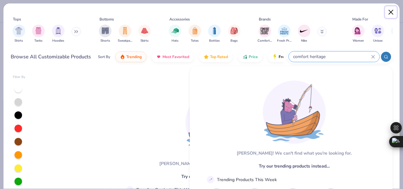
click at [390, 13] on button "Close" at bounding box center [391, 12] width 12 height 12
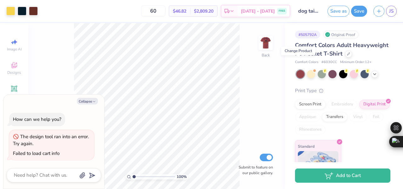
click at [248, 96] on div "100 % Back Submit to feature on our public gallery." at bounding box center [156, 106] width 257 height 166
type textarea "x"
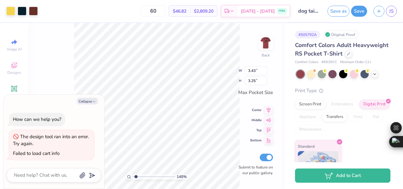
type input "1.45392631757439"
type textarea "x"
type input "2.19472769274015"
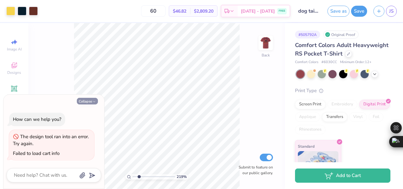
click at [89, 103] on button "Collapse" at bounding box center [87, 101] width 21 height 7
type textarea "x"
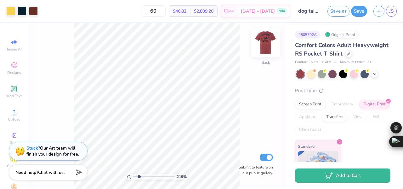
click at [265, 41] on img at bounding box center [265, 42] width 25 height 25
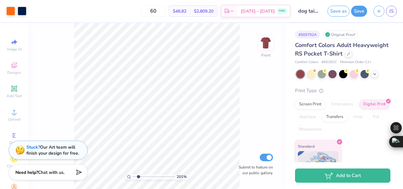
click at [49, 151] on div "Stuck? Our Art team will finish your design for free." at bounding box center [52, 150] width 53 height 12
type input "2.00872422954395"
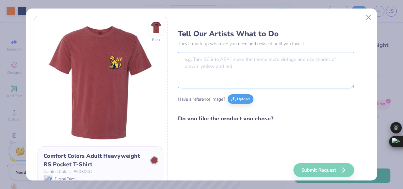
click at [228, 58] on textarea at bounding box center [266, 70] width 177 height 36
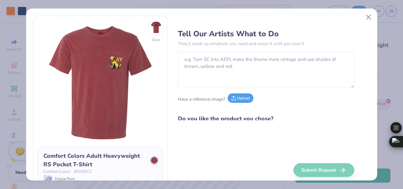
click at [238, 100] on button "Upload" at bounding box center [241, 97] width 26 height 9
click at [241, 100] on button "Upload" at bounding box center [241, 97] width 26 height 9
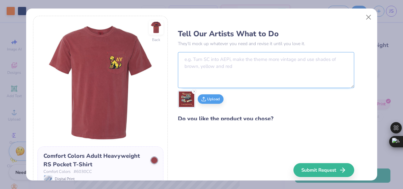
click at [193, 55] on textarea at bounding box center [266, 70] width 177 height 36
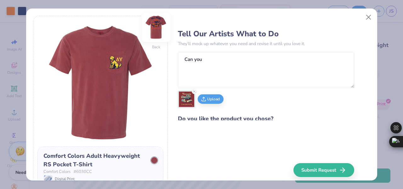
click at [148, 26] on img at bounding box center [156, 27] width 29 height 29
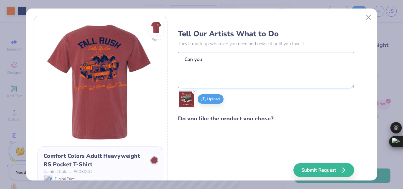
click at [234, 67] on textarea "Can you" at bounding box center [266, 70] width 177 height 36
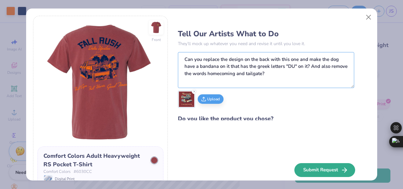
type textarea "Can you replace the design on the back with this one and make the dog have a ba…"
click at [302, 167] on button "Submit Request" at bounding box center [325, 170] width 61 height 14
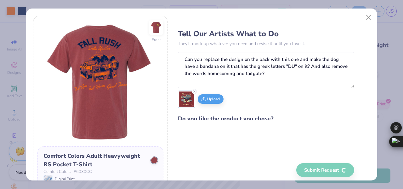
scroll to position [20, 0]
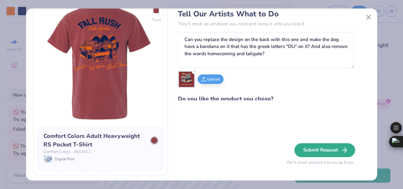
click at [304, 143] on button "Submit Request" at bounding box center [325, 150] width 61 height 14
click at [321, 143] on button "Submit Request" at bounding box center [325, 150] width 61 height 14
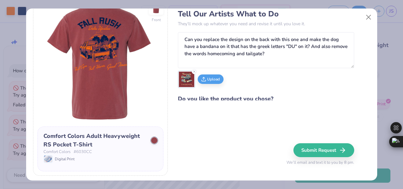
click at [315, 143] on div "Submit Request We’ll email and text it to you by 8 pm." at bounding box center [321, 154] width 68 height 23
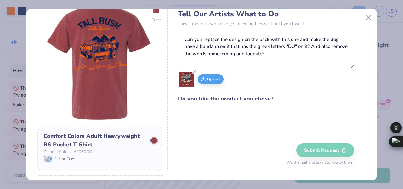
scroll to position [0, 0]
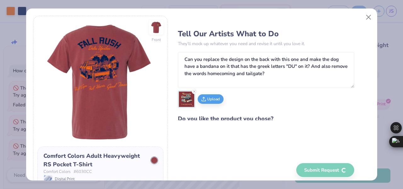
type textarea "x"
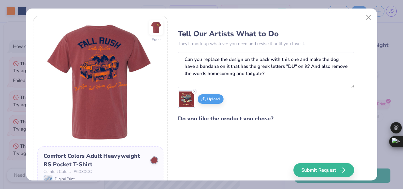
drag, startPoint x: 235, startPoint y: 96, endPoint x: 330, endPoint y: 110, distance: 96.5
click at [330, 110] on div "Tell Our Artists What to Do They’ll mock up whatever you need and revise it unt…" at bounding box center [266, 73] width 177 height 95
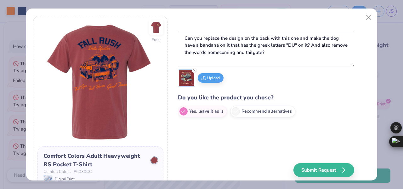
scroll to position [19, 0]
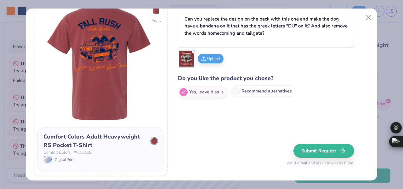
click at [240, 88] on label "Recommend alternatives" at bounding box center [262, 90] width 65 height 11
click at [182, 111] on input "Recommend alternatives" at bounding box center [180, 113] width 4 height 4
radio input "true"
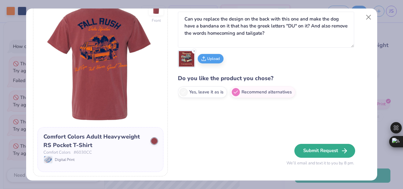
click at [309, 145] on button "Submit Request" at bounding box center [325, 151] width 61 height 14
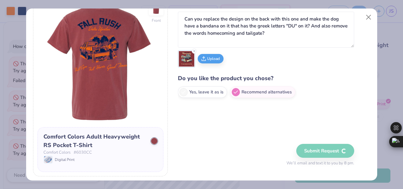
scroll to position [48, 0]
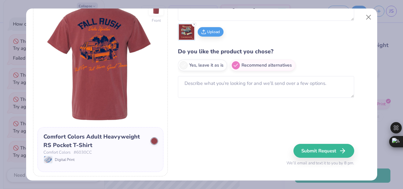
type textarea "x"
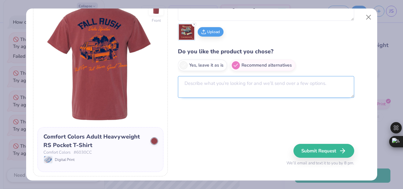
click at [274, 94] on textarea at bounding box center [266, 87] width 177 height 22
type textarea "A"
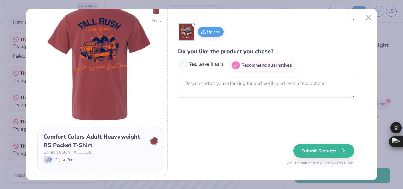
click at [211, 67] on label "Yes, leave it as is" at bounding box center [202, 64] width 49 height 11
click at [182, 111] on input "Yes, leave it as is" at bounding box center [180, 113] width 4 height 4
radio input "true"
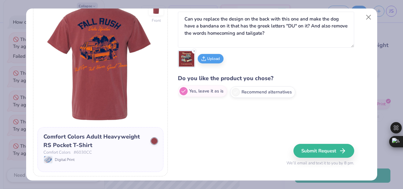
scroll to position [21, 0]
click at [336, 151] on button "Submit Request" at bounding box center [325, 151] width 61 height 14
click at [323, 149] on div "Submit Request We’ll email and text it to you by 8 pm." at bounding box center [321, 155] width 68 height 23
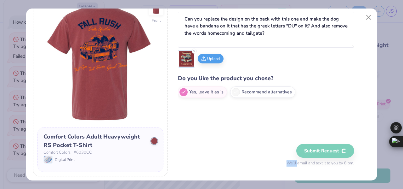
scroll to position [26, 0]
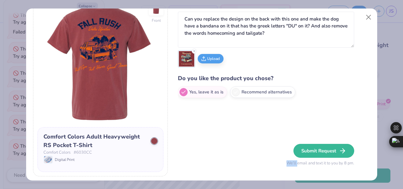
click at [323, 149] on button "Submit Request" at bounding box center [324, 151] width 61 height 14
click at [268, 139] on div "Tell Our Artists What to Do They’ll mock up whatever you need and revise it unt…" at bounding box center [274, 87] width 192 height 180
click at [311, 150] on div "Submit Request We’ll email and text it to you by 8 pm." at bounding box center [321, 155] width 68 height 23
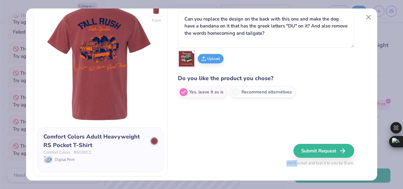
click at [311, 150] on div "Submit Request We’ll email and text it to you by 8 pm." at bounding box center [321, 155] width 68 height 23
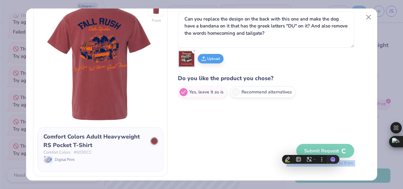
scroll to position [50, 0]
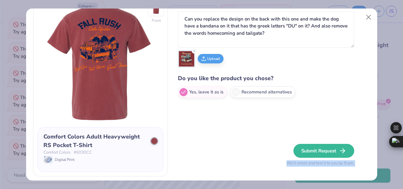
click at [311, 150] on button "Submit Request" at bounding box center [324, 151] width 61 height 14
click at [271, 144] on div "Tell Our Artists What to Do They’ll mock up whatever you need and revise it unt…" at bounding box center [274, 87] width 192 height 180
click at [293, 163] on span "We’ll email and text it to you by 8 pm." at bounding box center [321, 163] width 68 height 6
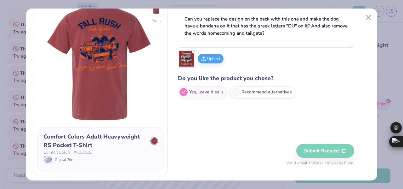
scroll to position [75, 0]
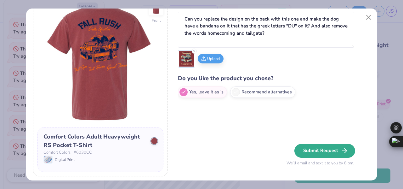
click at [342, 147] on icon "button" at bounding box center [345, 151] width 8 height 8
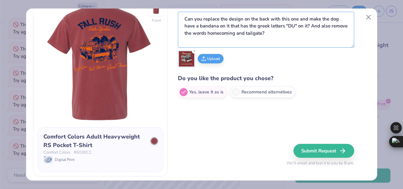
click at [341, 33] on textarea "Can you replace the design on the back with this one and make the dog have a ba…" at bounding box center [266, 30] width 177 height 36
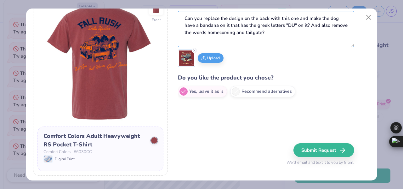
scroll to position [99, 0]
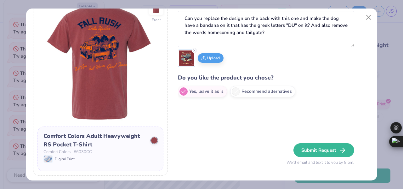
click at [325, 152] on button "Submit Request" at bounding box center [324, 150] width 61 height 14
click at [325, 152] on div "Submit Request We’ll email and text it to you by 8 pm." at bounding box center [321, 154] width 68 height 23
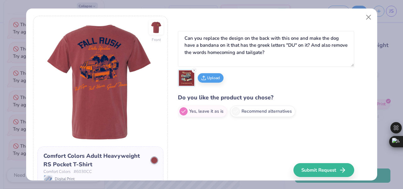
scroll to position [0, 0]
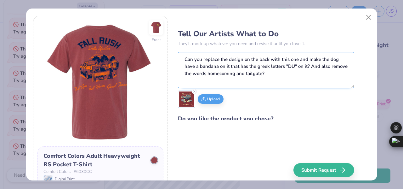
click at [294, 75] on textarea "Can you replace the design on the back with this one and make the dog have a ba…" at bounding box center [266, 70] width 177 height 36
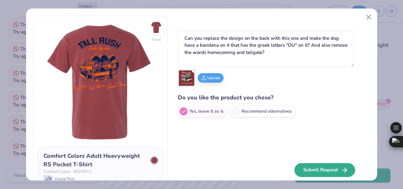
click at [321, 165] on button "Submit Request" at bounding box center [325, 170] width 61 height 14
click at [321, 165] on div "Submit Request We’ll email and text it to you by 8 pm." at bounding box center [321, 174] width 68 height 23
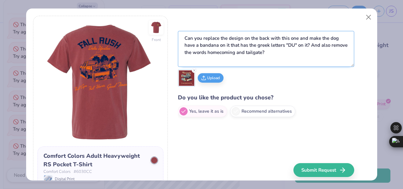
click at [314, 122] on div "Tell Our Artists What to Do They’ll mock up whatever you need and revise it unt…" at bounding box center [274, 106] width 192 height 180
click at [292, 48] on textarea "Can you replace the design on the back with this one and make the dog have a ba…" at bounding box center [266, 49] width 177 height 36
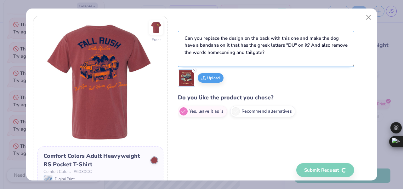
type textarea "x"
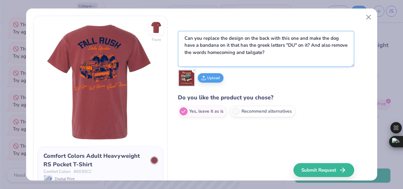
scroll to position [148, 0]
